Goal: Task Accomplishment & Management: Use online tool/utility

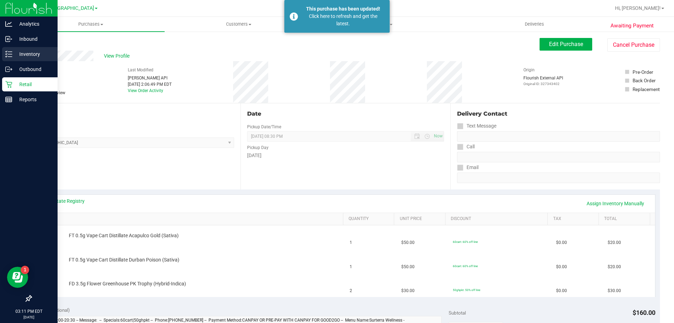
scroll to position [70, 0]
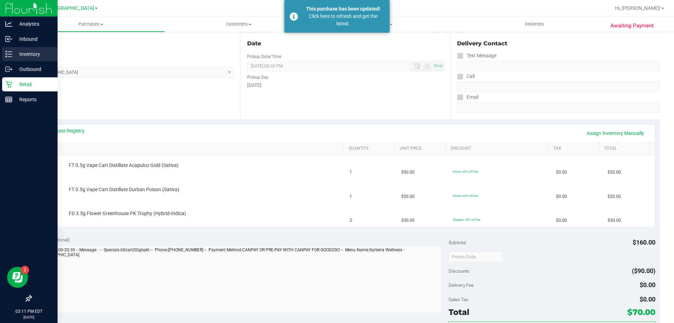
click at [33, 49] on div "Inventory" at bounding box center [29, 54] width 55 height 14
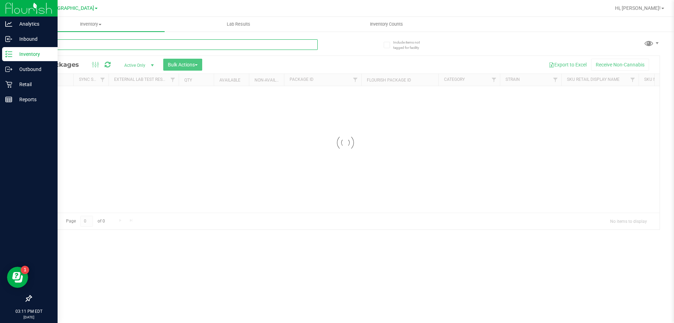
click at [204, 47] on input "text" at bounding box center [174, 44] width 287 height 11
type input "dons trophy"
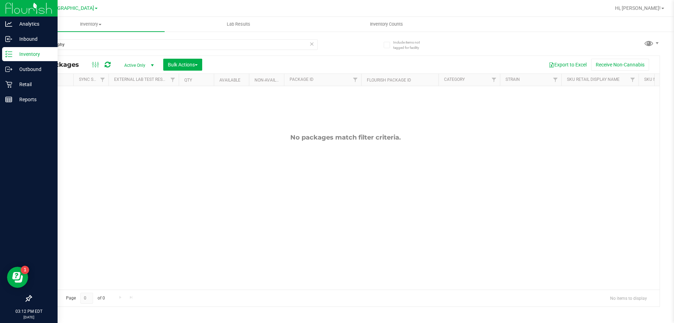
click at [136, 66] on span "Active Only" at bounding box center [137, 65] width 39 height 10
click at [139, 105] on li "All" at bounding box center [137, 108] width 38 height 11
click at [128, 47] on input "dons trophy" at bounding box center [174, 44] width 287 height 11
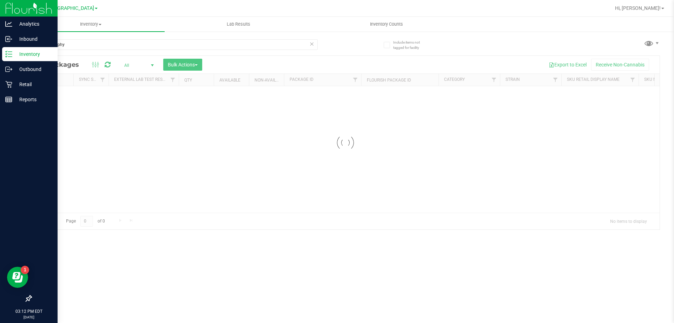
click at [128, 47] on input "dons trophy" at bounding box center [174, 44] width 287 height 11
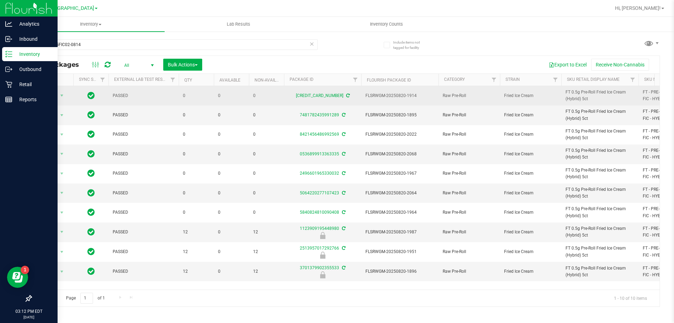
type input "5-AUG25FIC02-0814"
click at [58, 93] on span "select" at bounding box center [62, 96] width 9 height 10
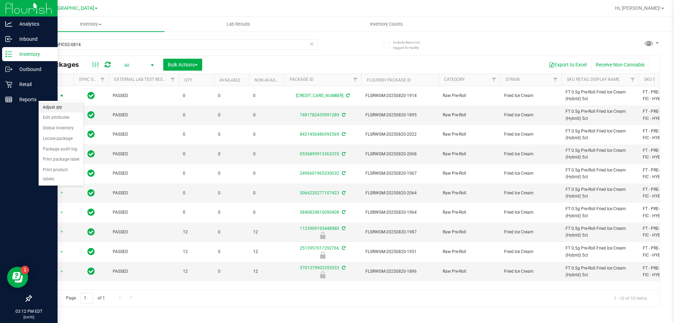
click at [61, 106] on li "Adjust qty" at bounding box center [61, 107] width 45 height 11
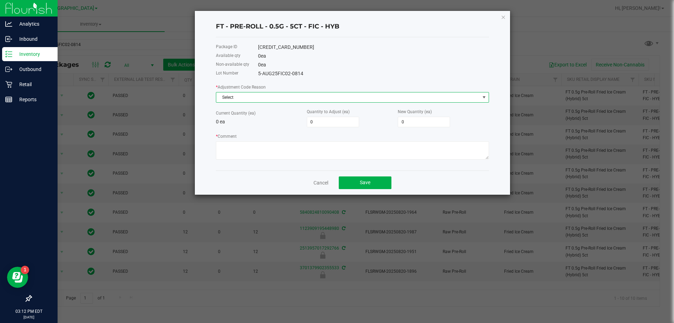
click at [258, 98] on span "Select" at bounding box center [348, 97] width 264 height 10
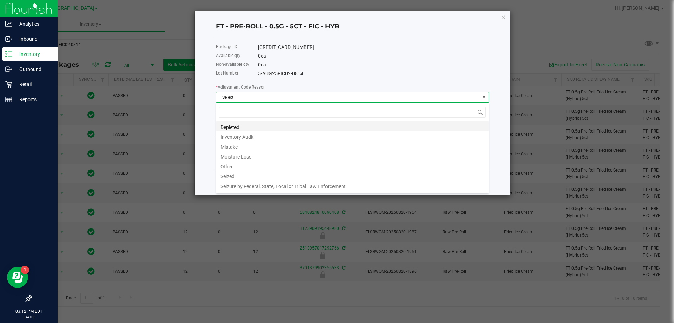
scroll to position [11, 273]
click at [241, 143] on li "Mistake" at bounding box center [352, 146] width 273 height 10
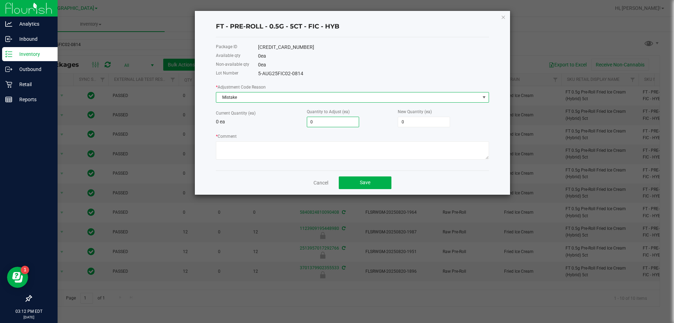
click at [355, 125] on input "0" at bounding box center [333, 122] width 52 height 10
click at [343, 125] on input "0" at bounding box center [333, 122] width 52 height 10
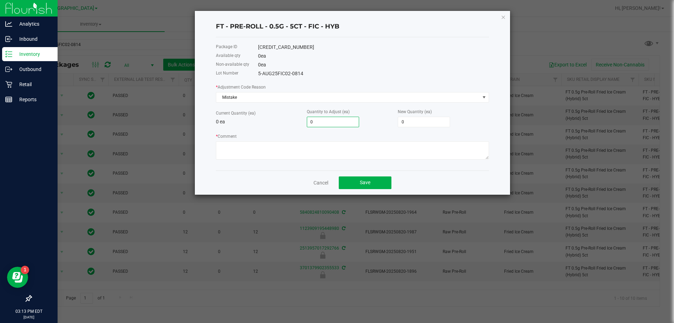
click at [343, 125] on input "0" at bounding box center [333, 122] width 52 height 10
type input "1"
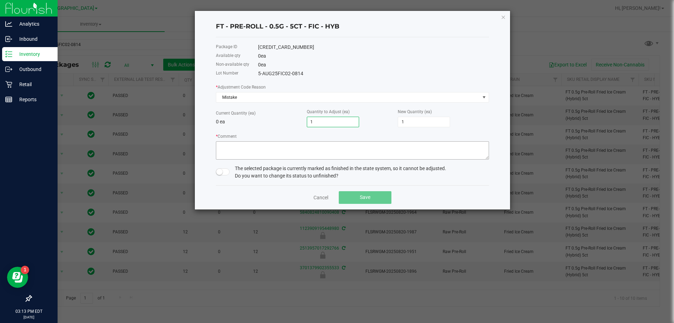
type input "1"
click at [332, 151] on textarea "* Comment" at bounding box center [352, 150] width 273 height 18
type textarea "POS Order processing; transacted inaccurate product"
click at [225, 177] on div "The selected package is currently marked as finished in the state system, so it…" at bounding box center [352, 172] width 273 height 15
click at [223, 170] on span at bounding box center [223, 171] width 14 height 7
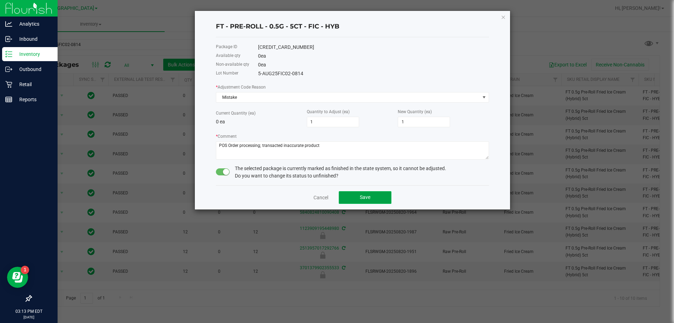
click at [384, 199] on button "Save" at bounding box center [365, 197] width 53 height 13
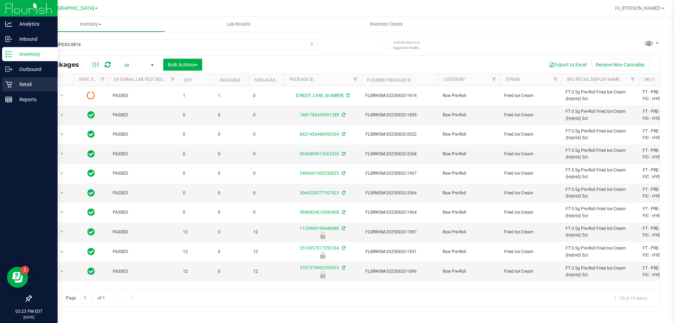
click at [27, 89] on div "Retail" at bounding box center [29, 84] width 55 height 14
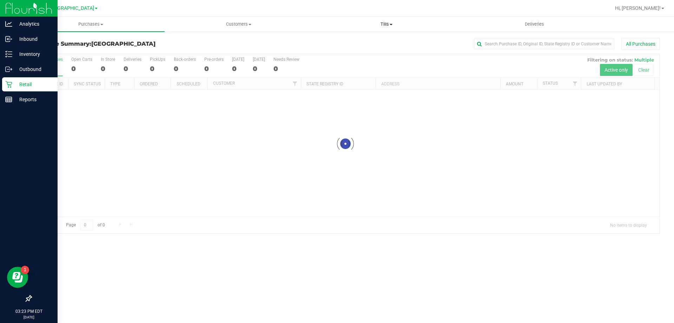
click at [386, 25] on span "Tills" at bounding box center [386, 24] width 147 height 6
click at [369, 41] on li "Manage tills" at bounding box center [387, 42] width 148 height 8
